Goal: Task Accomplishment & Management: Manage account settings

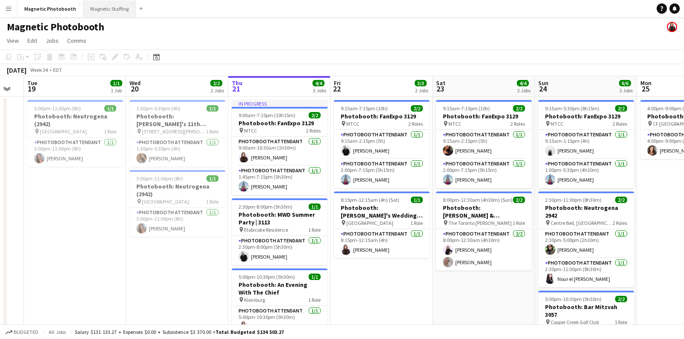
click at [117, 10] on button "Magnetic Staffing Close" at bounding box center [109, 8] width 53 height 17
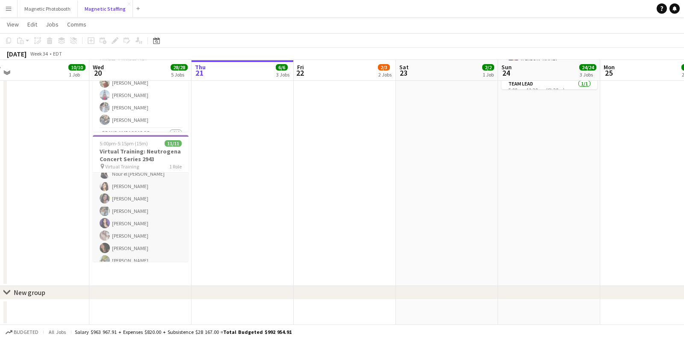
scroll to position [64, 0]
click at [140, 207] on app-card-role "Training [DATE] 5:00pm-5:15pm (15m) [PERSON_NAME] [PERSON_NAME] el houda [PERSO…" at bounding box center [141, 185] width 96 height 153
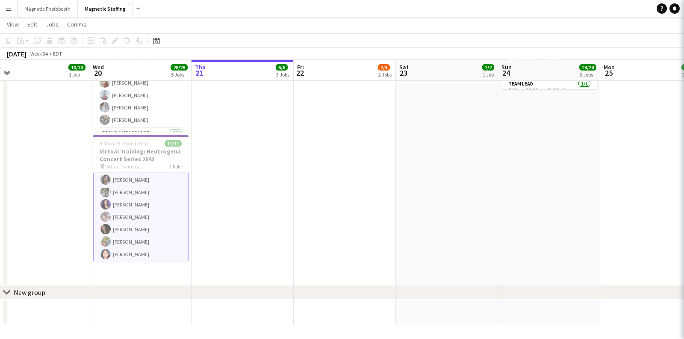
scroll to position [65, 0]
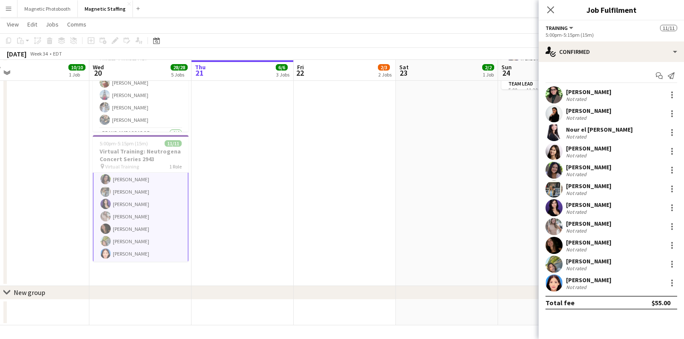
click at [572, 258] on div "[PERSON_NAME]" at bounding box center [588, 262] width 45 height 8
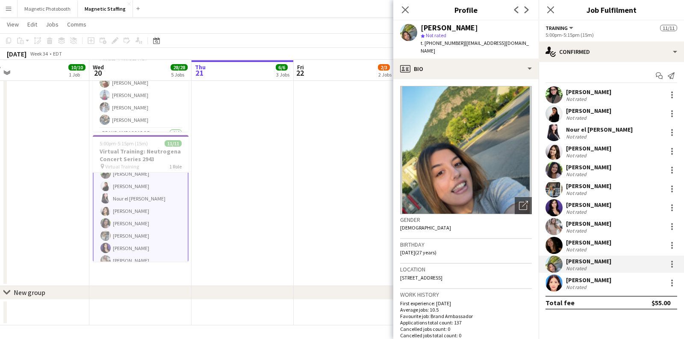
scroll to position [0, 246]
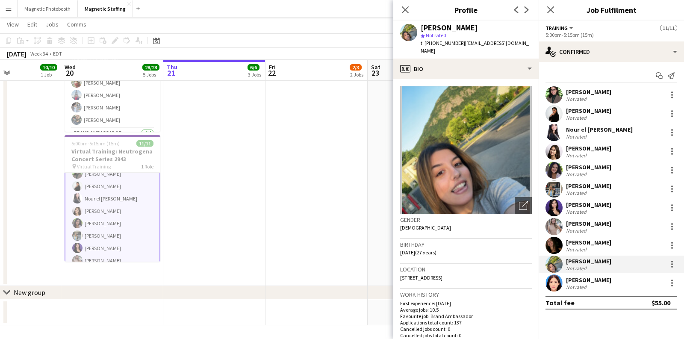
click at [411, 9] on div "Close pop-in" at bounding box center [406, 10] width 24 height 20
click at [408, 11] on icon "Close pop-in" at bounding box center [405, 10] width 8 height 8
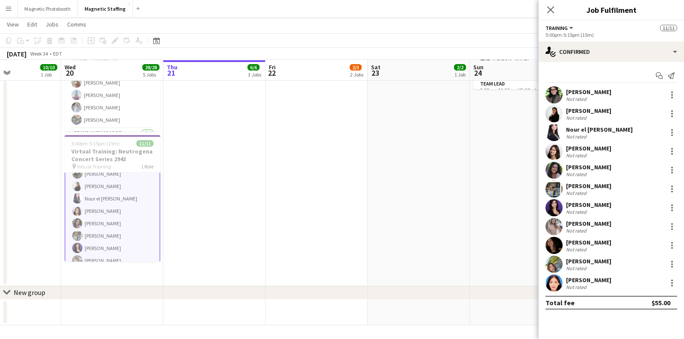
click at [359, 132] on app-date-cell "8:00am-3:30pm (7h30m) 2/2 BMW - Golf Tournament 3143 pin Paintbrush 1 Role Bran…" at bounding box center [317, 16] width 102 height 539
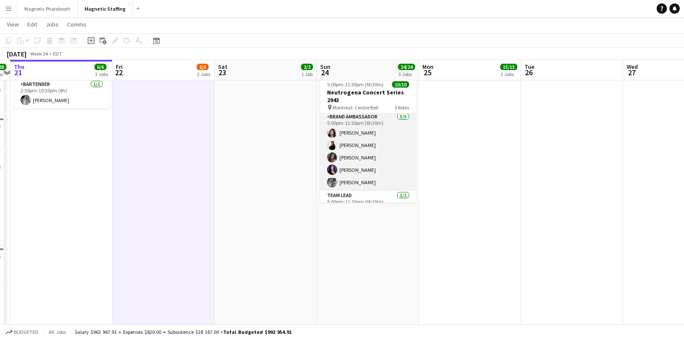
scroll to position [0, 0]
click at [349, 169] on app-card-role "Brand Ambassador [DATE] 5:00pm-11:30pm (6h30m) [PERSON_NAME] [PERSON_NAME] [PER…" at bounding box center [368, 153] width 96 height 79
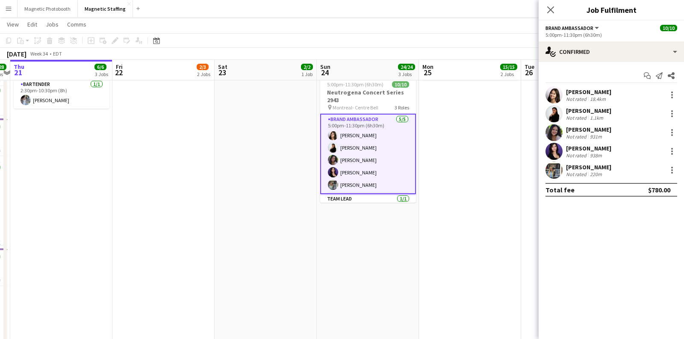
click at [580, 147] on div "[PERSON_NAME]" at bounding box center [588, 149] width 45 height 8
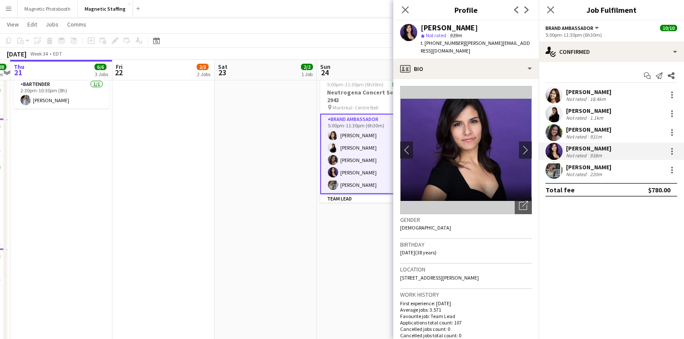
click at [304, 224] on app-date-cell "7:00am-5:00pm (10h) 2/2 Spartan Ottawa - Perfect Sports pin OTTAWA 1 Role Brand…" at bounding box center [266, 129] width 102 height 539
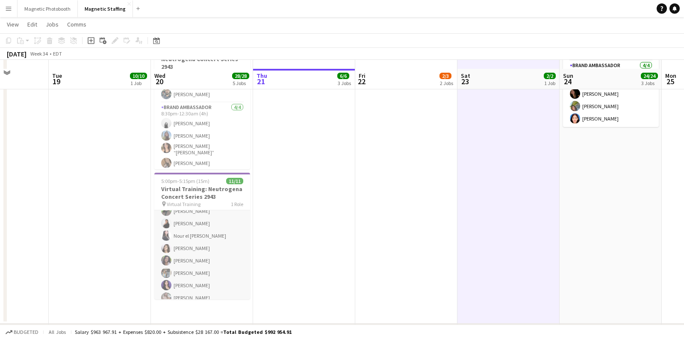
scroll to position [320, 0]
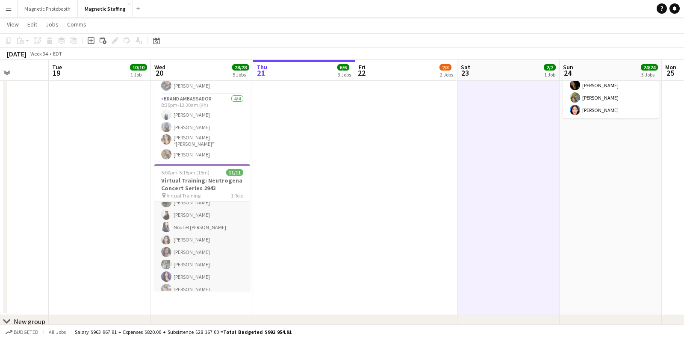
click at [175, 254] on app-card-role "Training [DATE] 5:00pm-5:15pm (15m) [PERSON_NAME] [PERSON_NAME] el houda [PERSO…" at bounding box center [202, 258] width 96 height 153
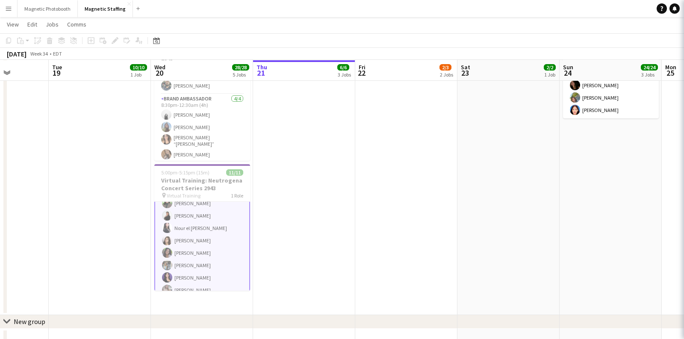
scroll to position [21, 0]
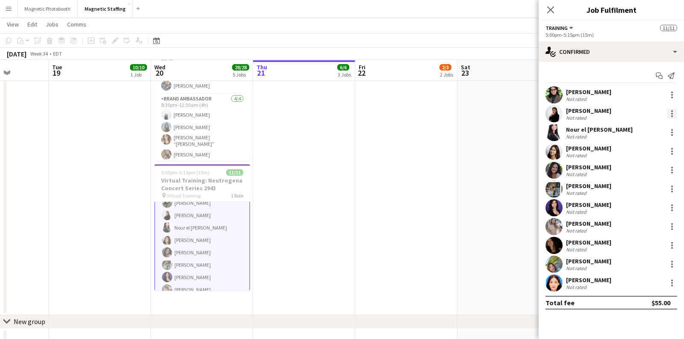
click at [673, 114] on div at bounding box center [673, 114] width 2 height 2
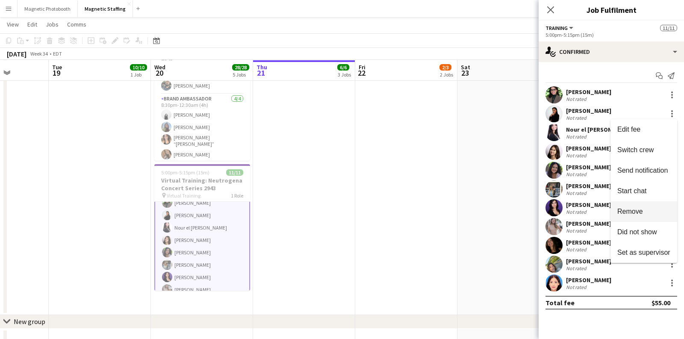
click at [635, 214] on span "Remove" at bounding box center [631, 211] width 26 height 7
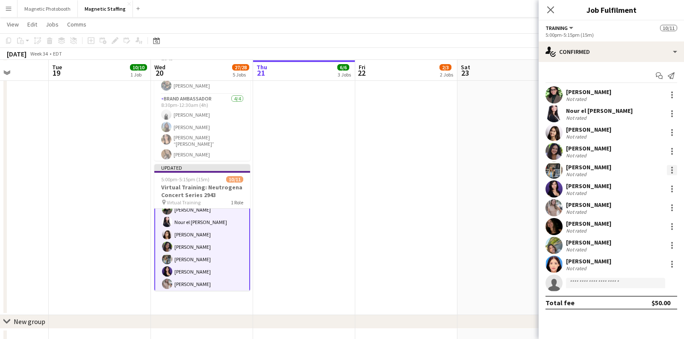
click at [673, 172] on div at bounding box center [673, 173] width 2 height 2
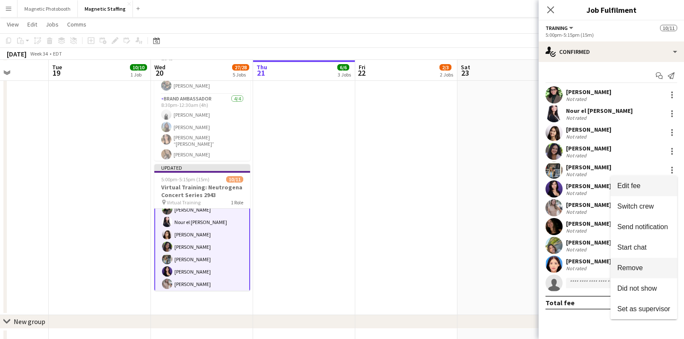
click at [640, 261] on button "Remove" at bounding box center [644, 268] width 67 height 21
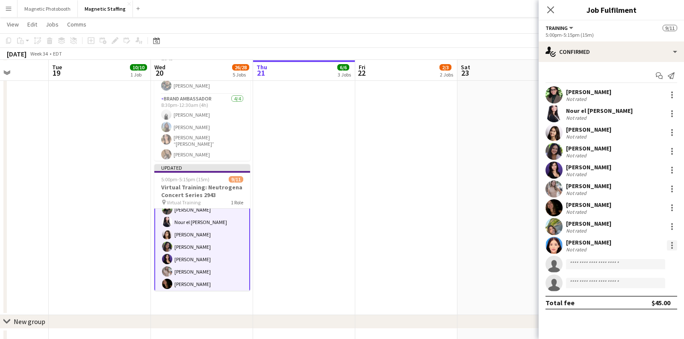
click at [671, 247] on div at bounding box center [672, 245] width 10 height 10
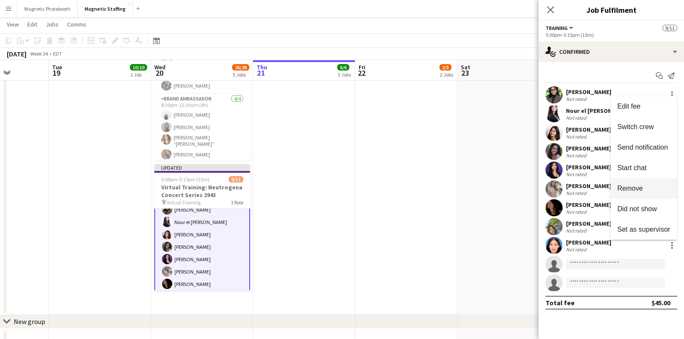
click at [646, 187] on span "Remove" at bounding box center [644, 189] width 53 height 8
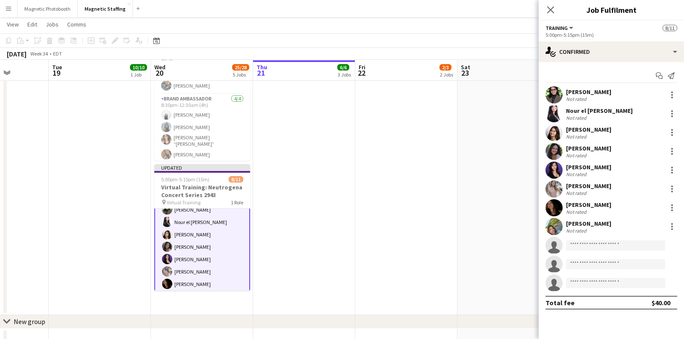
click at [475, 243] on app-date-cell "7:00am-5:00pm (10h) 2/2 Spartan Ottawa - Perfect Sports pin OTTAWA 1 Role Brand…" at bounding box center [509, 45] width 102 height 539
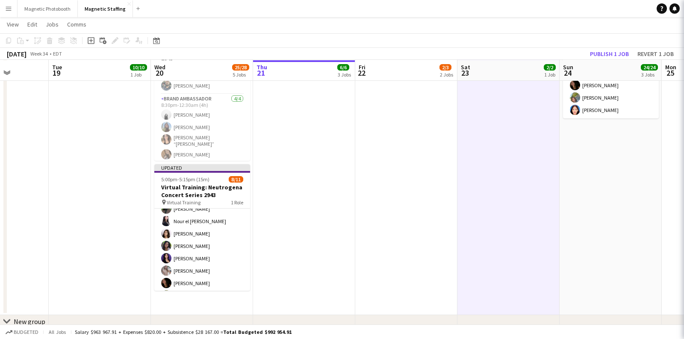
scroll to position [20, 0]
click at [601, 51] on button "Publish 1 job" at bounding box center [610, 53] width 46 height 11
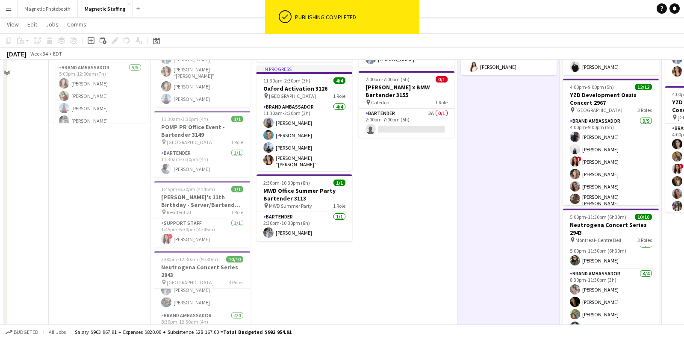
scroll to position [0, 0]
